Goal: Find contact information: Find contact information

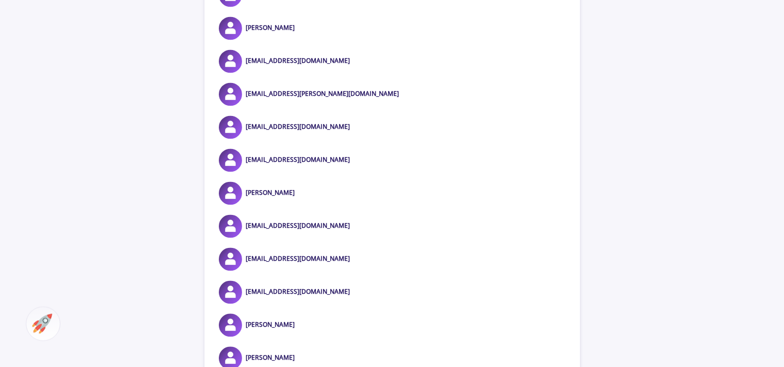
scroll to position [3134, 0]
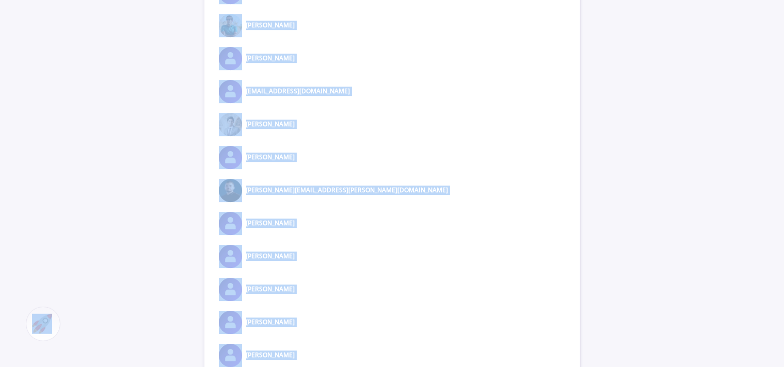
copy body "Website : [DOMAIN_NAME] Share × What's Your Chance of being accepted to this un…"
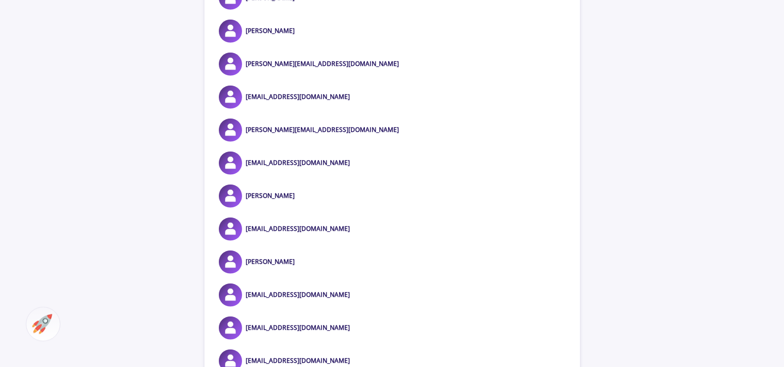
scroll to position [814, 0]
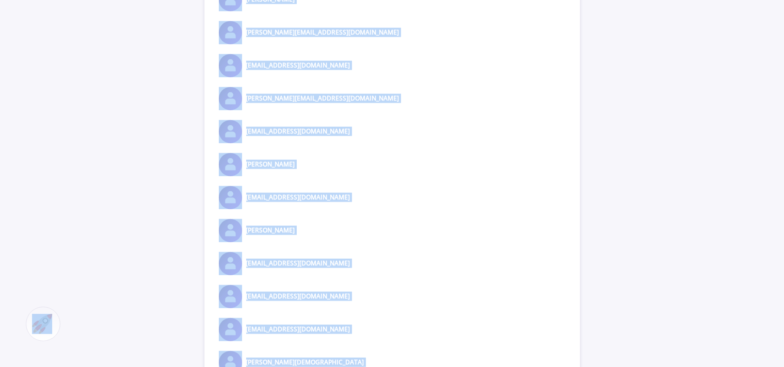
copy body "Website : [DOMAIN_NAME] Share × What's Your Chance of being accepted to this un…"
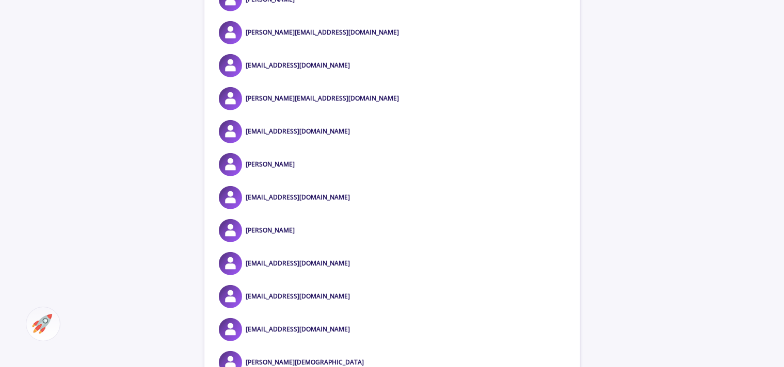
drag, startPoint x: 397, startPoint y: 133, endPoint x: 247, endPoint y: 135, distance: 149.7
click at [247, 135] on div "[EMAIL_ADDRESS][DOMAIN_NAME]" at bounding box center [392, 131] width 376 height 23
copy link "[EMAIL_ADDRESS][DOMAIN_NAME]"
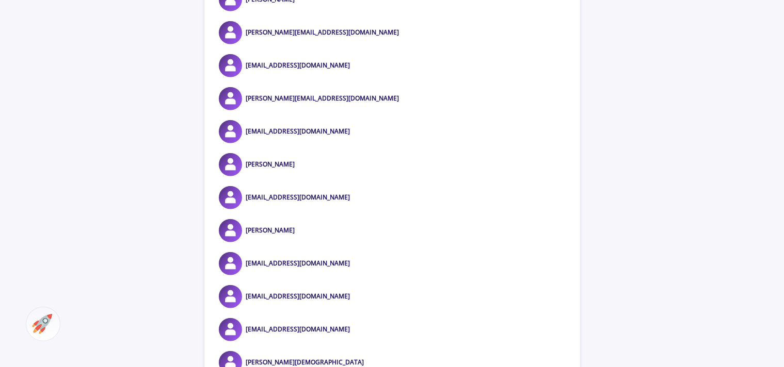
scroll to position [0, 0]
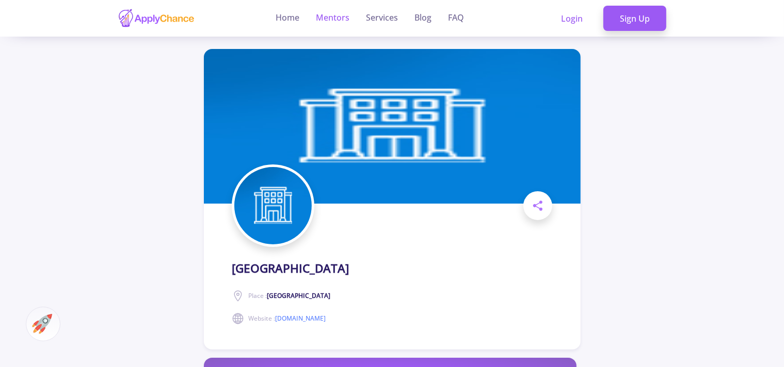
click at [335, 20] on link "Mentors" at bounding box center [333, 18] width 34 height 37
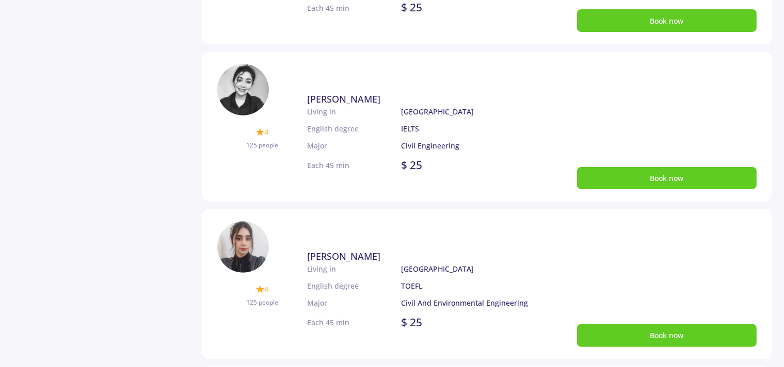
scroll to position [324, 0]
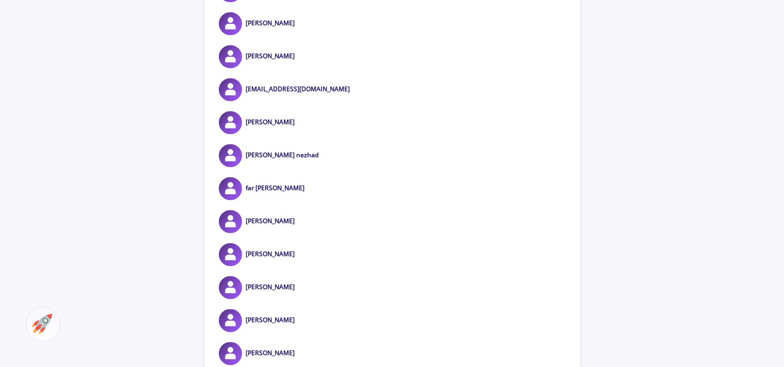
scroll to position [5959, 0]
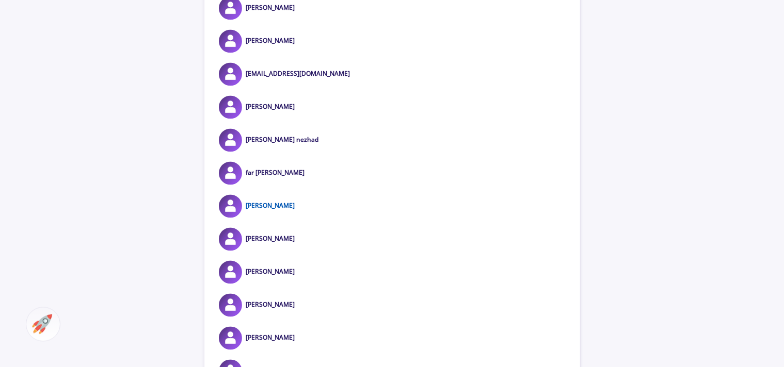
click at [282, 207] on link "[PERSON_NAME]" at bounding box center [270, 205] width 49 height 9
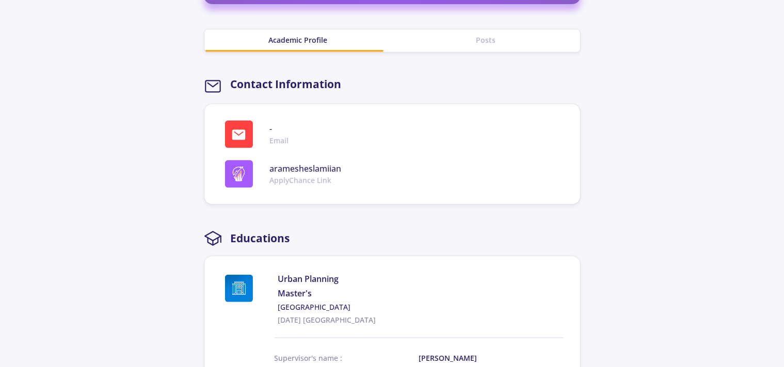
scroll to position [445, 0]
